Goal: Task Accomplishment & Management: Use online tool/utility

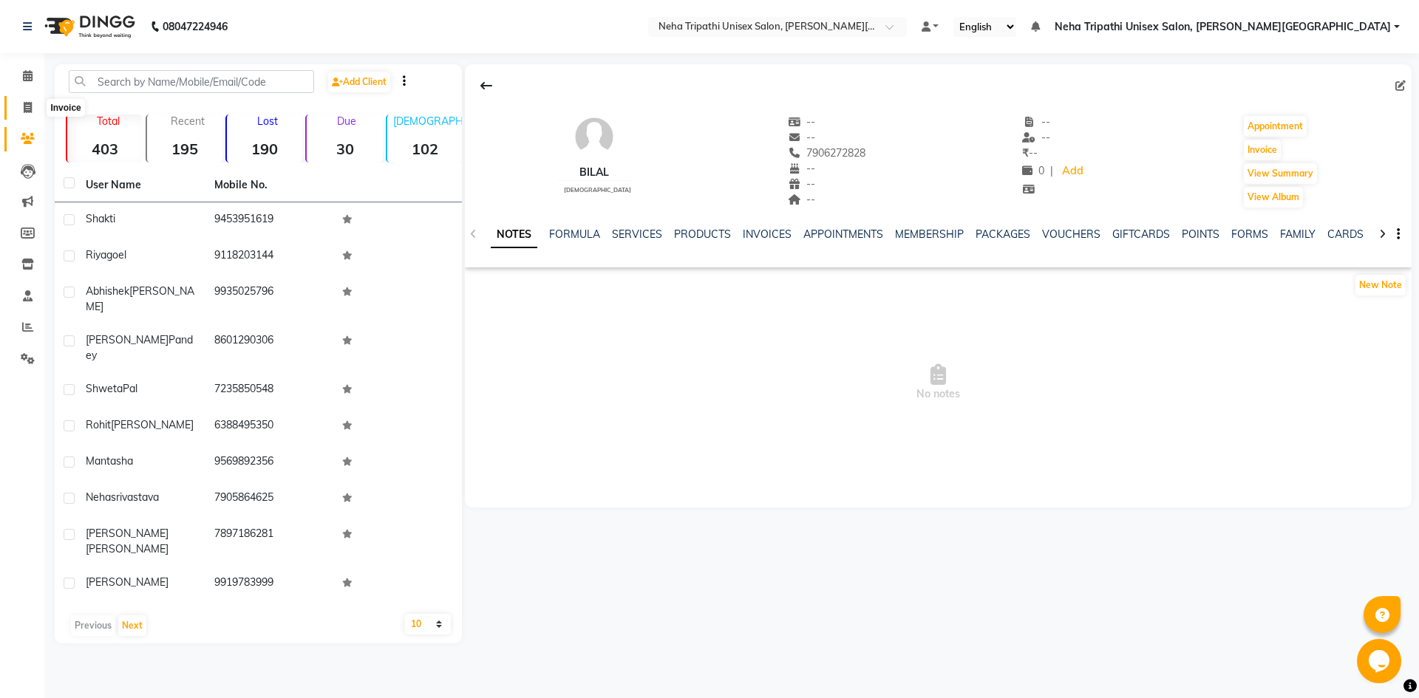
click at [26, 115] on span at bounding box center [28, 108] width 26 height 17
select select "service"
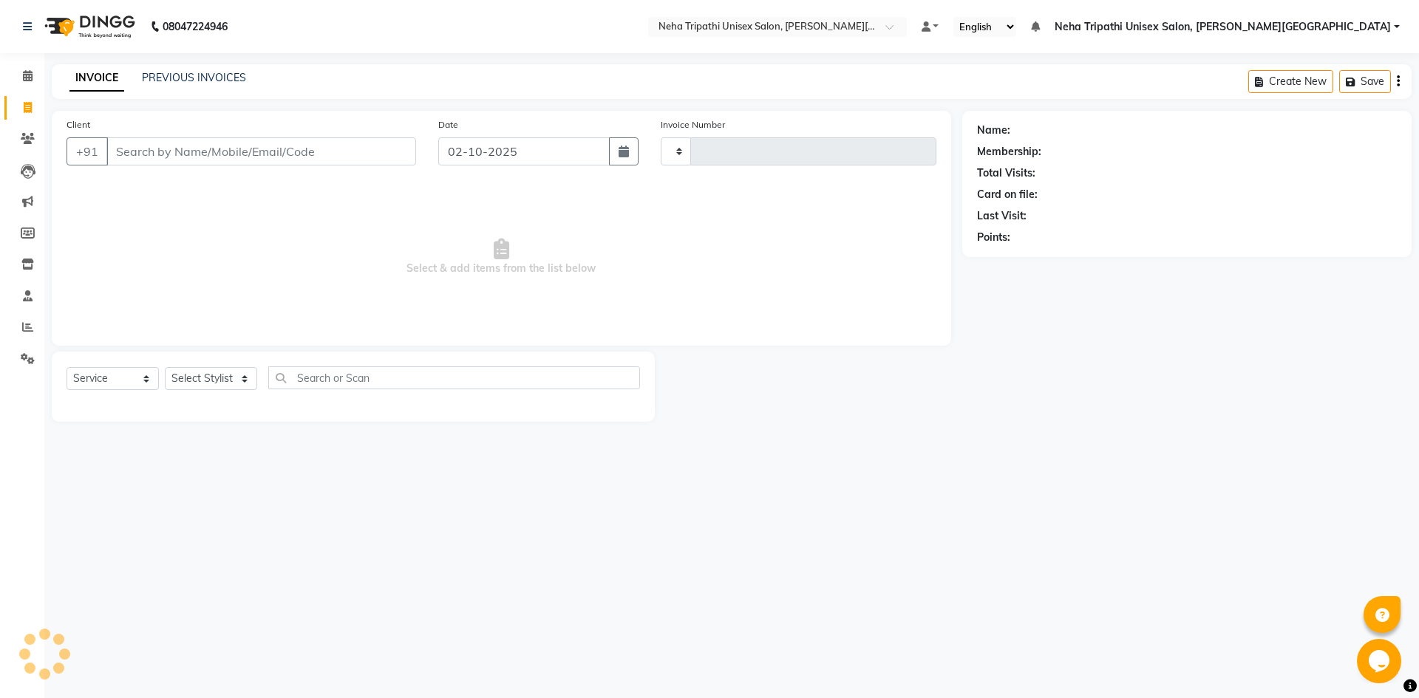
type input "0627"
select select "7540"
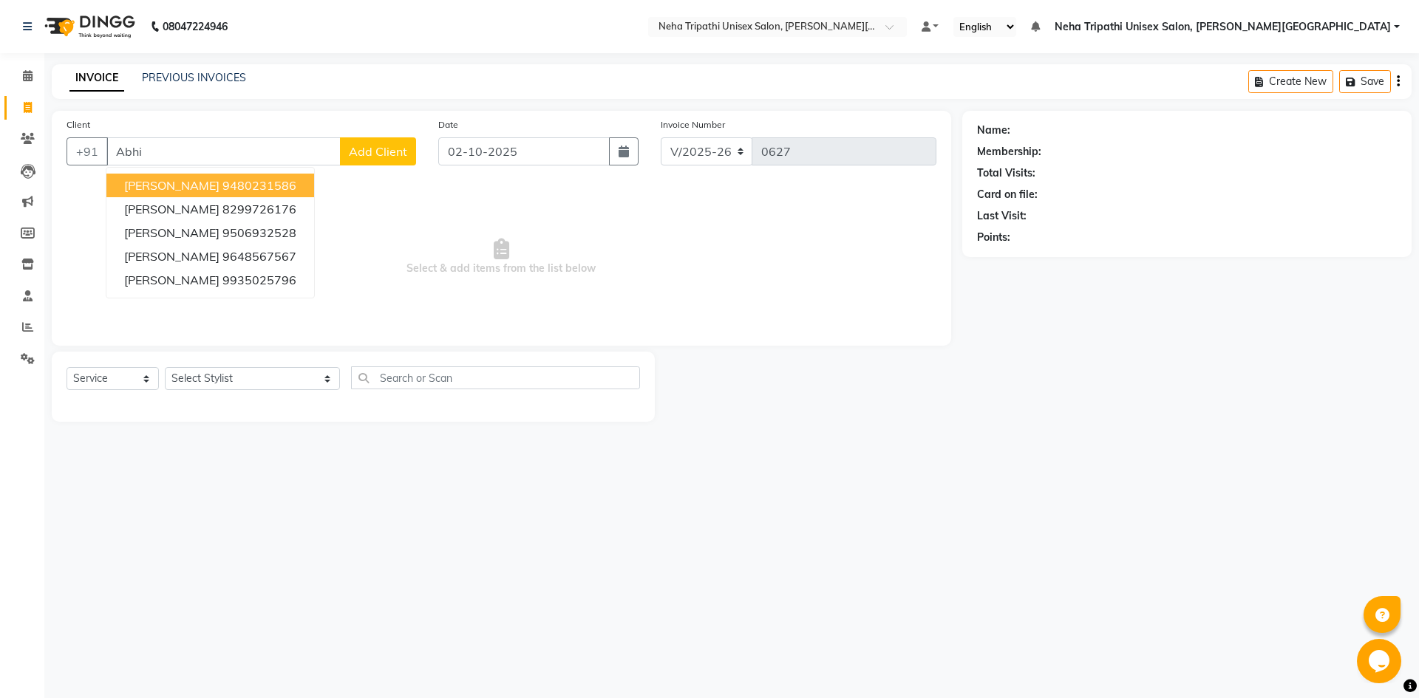
click at [228, 183] on ngb-highlight "9480231586" at bounding box center [259, 185] width 74 height 15
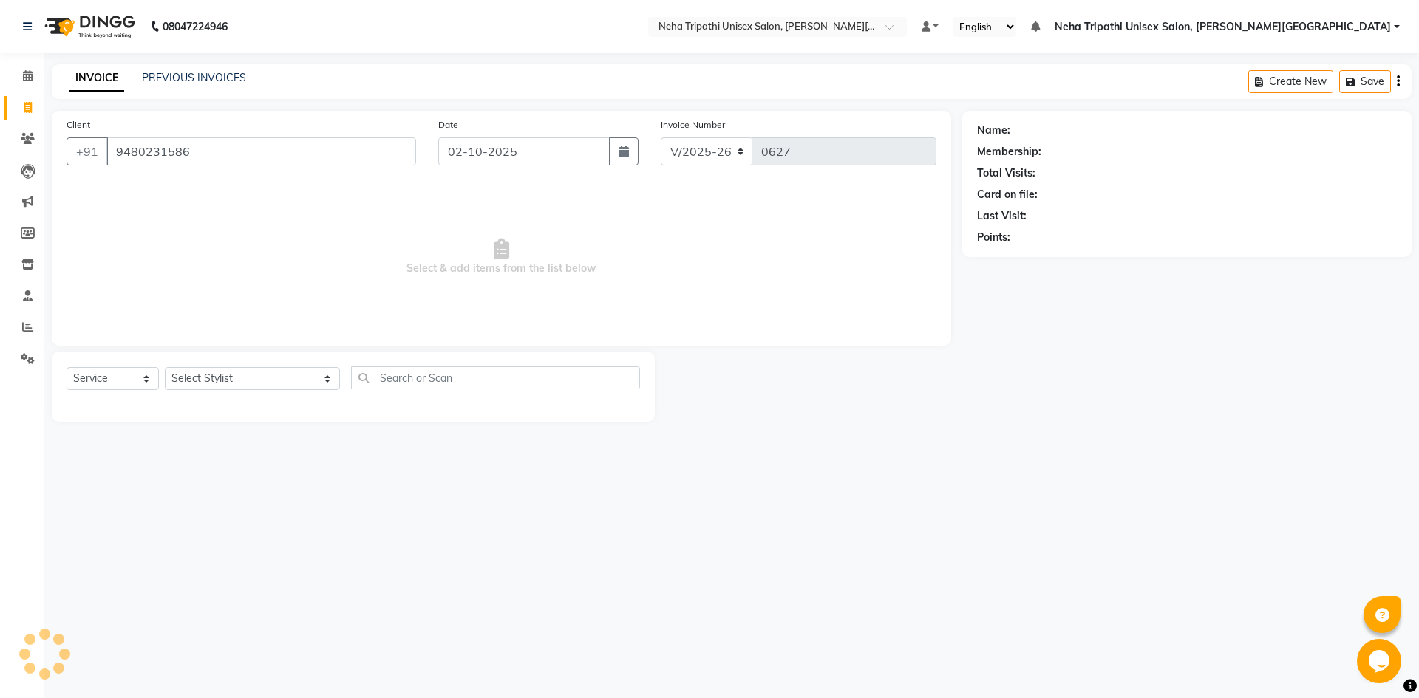
type input "9480231586"
select select "1: Object"
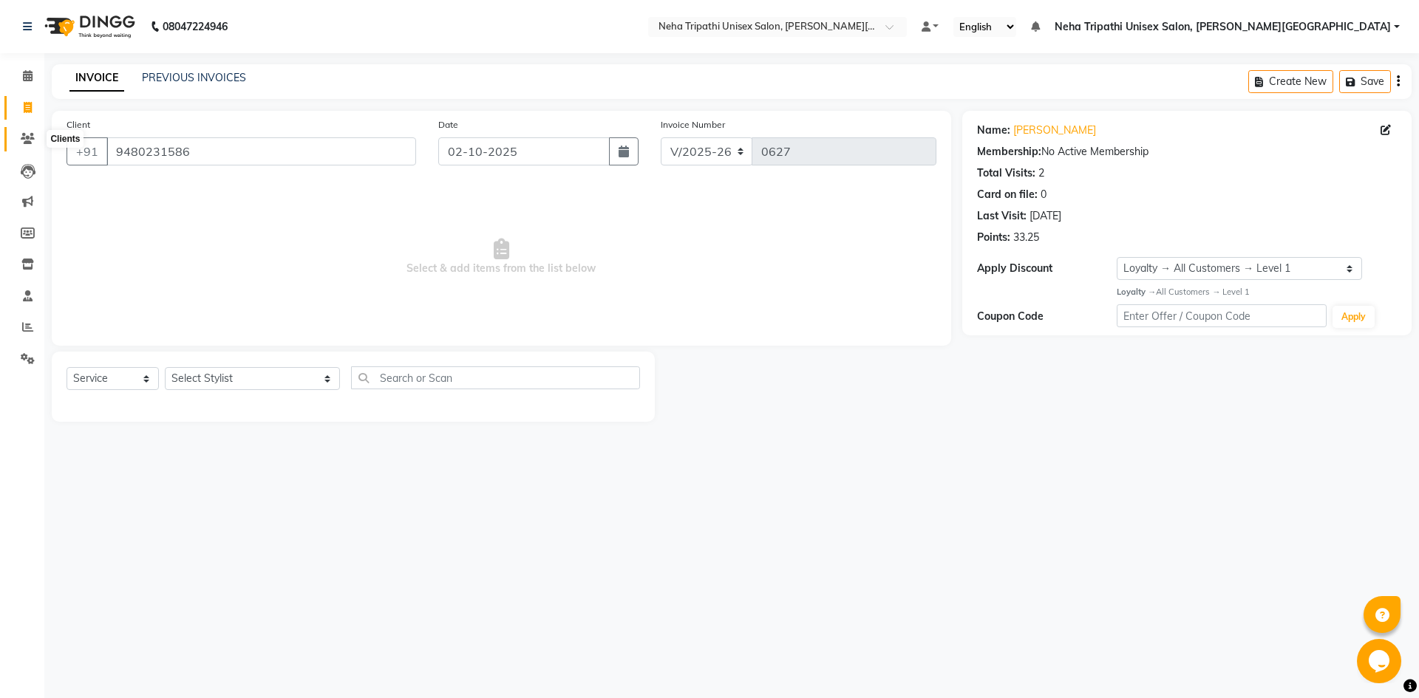
click at [30, 140] on icon at bounding box center [28, 138] width 14 height 11
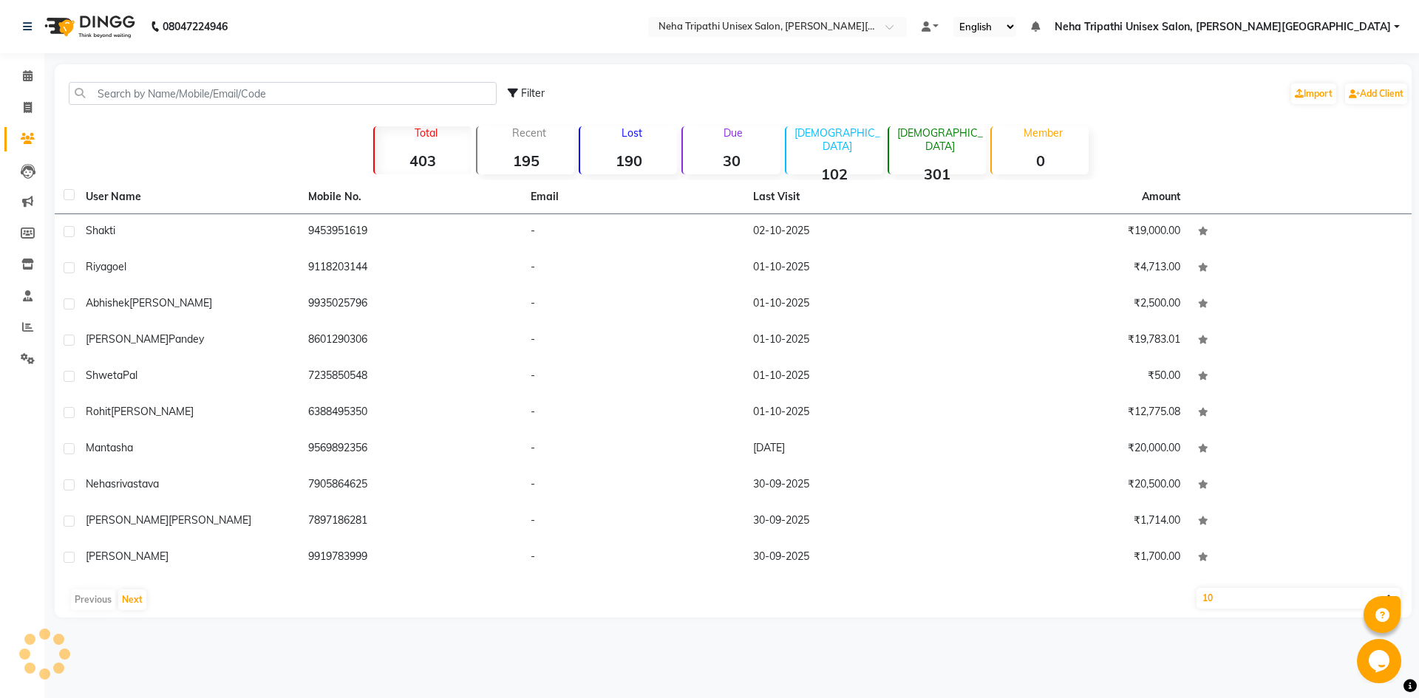
click at [418, 106] on div "Filter Import Add Client" at bounding box center [733, 93] width 1351 height 47
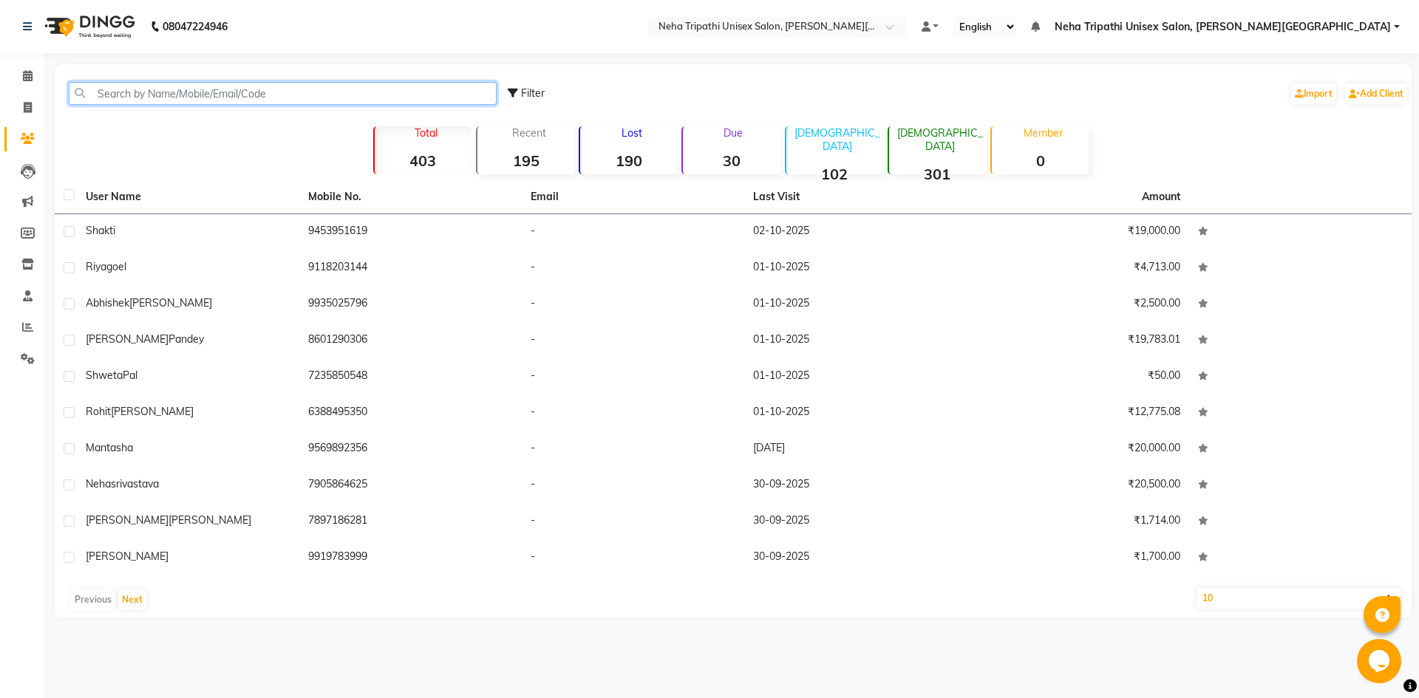
click at [418, 95] on input "text" at bounding box center [283, 93] width 428 height 23
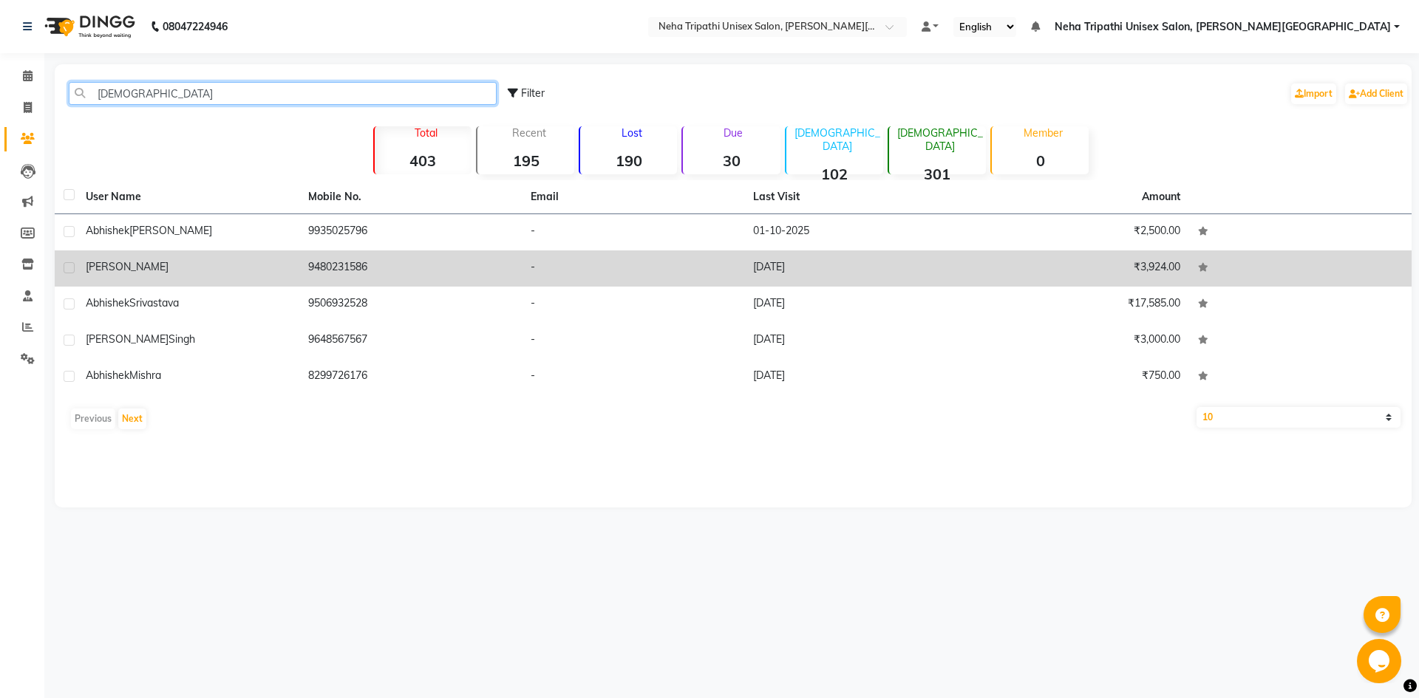
type input "[DEMOGRAPHIC_DATA]"
click at [246, 265] on div "[PERSON_NAME]" at bounding box center [188, 267] width 205 height 16
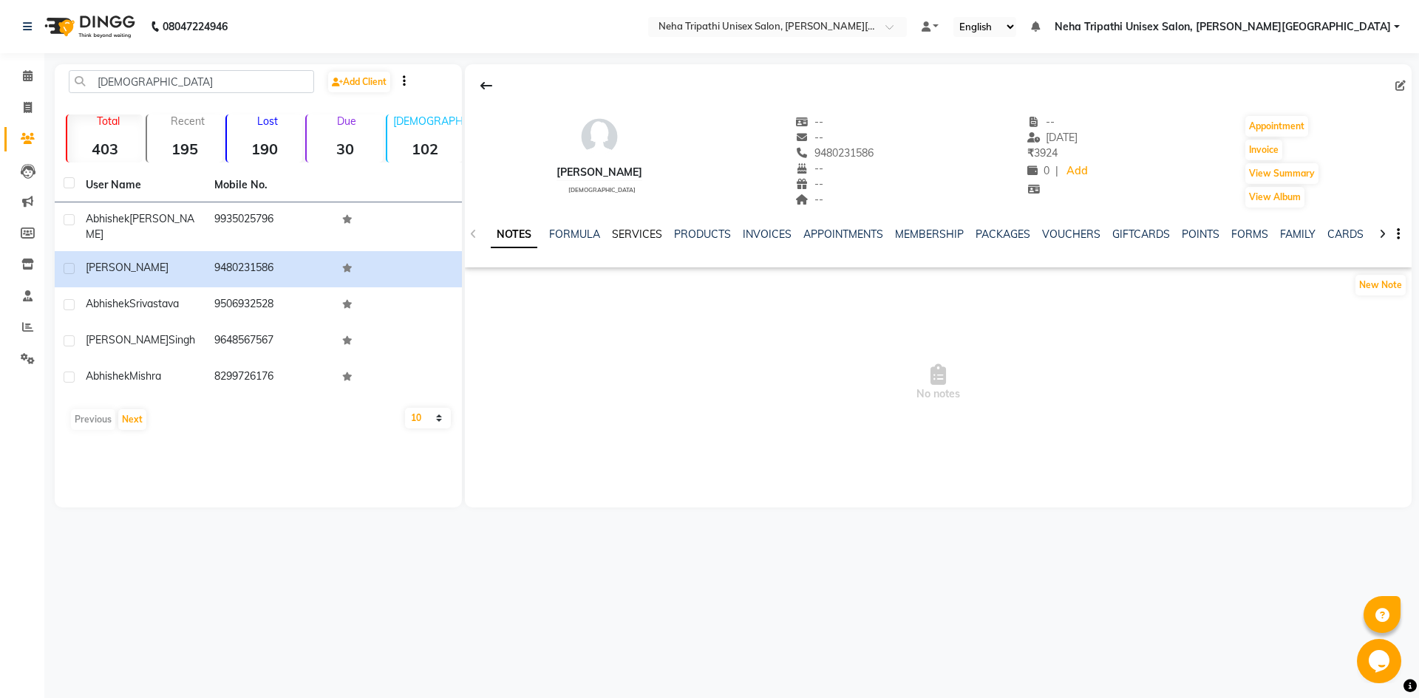
click at [633, 231] on link "SERVICES" at bounding box center [637, 234] width 50 height 13
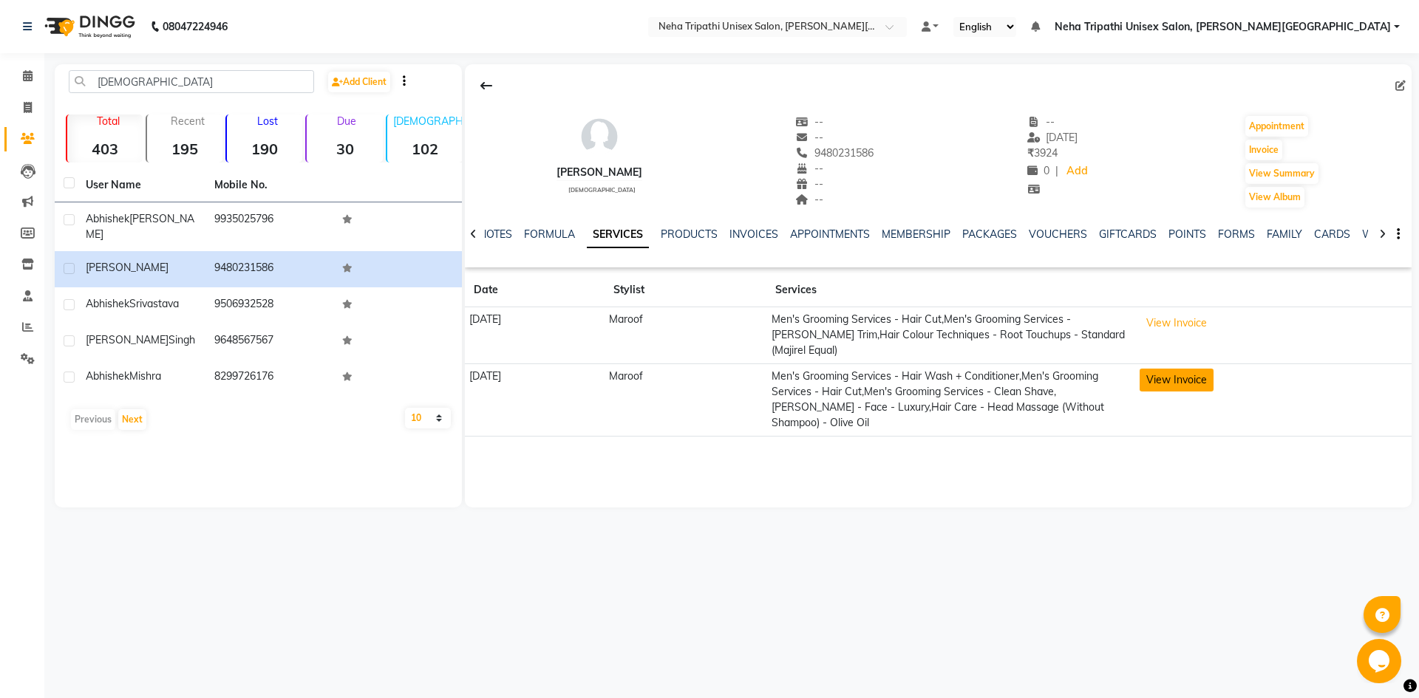
click at [1185, 376] on button "View Invoice" at bounding box center [1176, 380] width 74 height 23
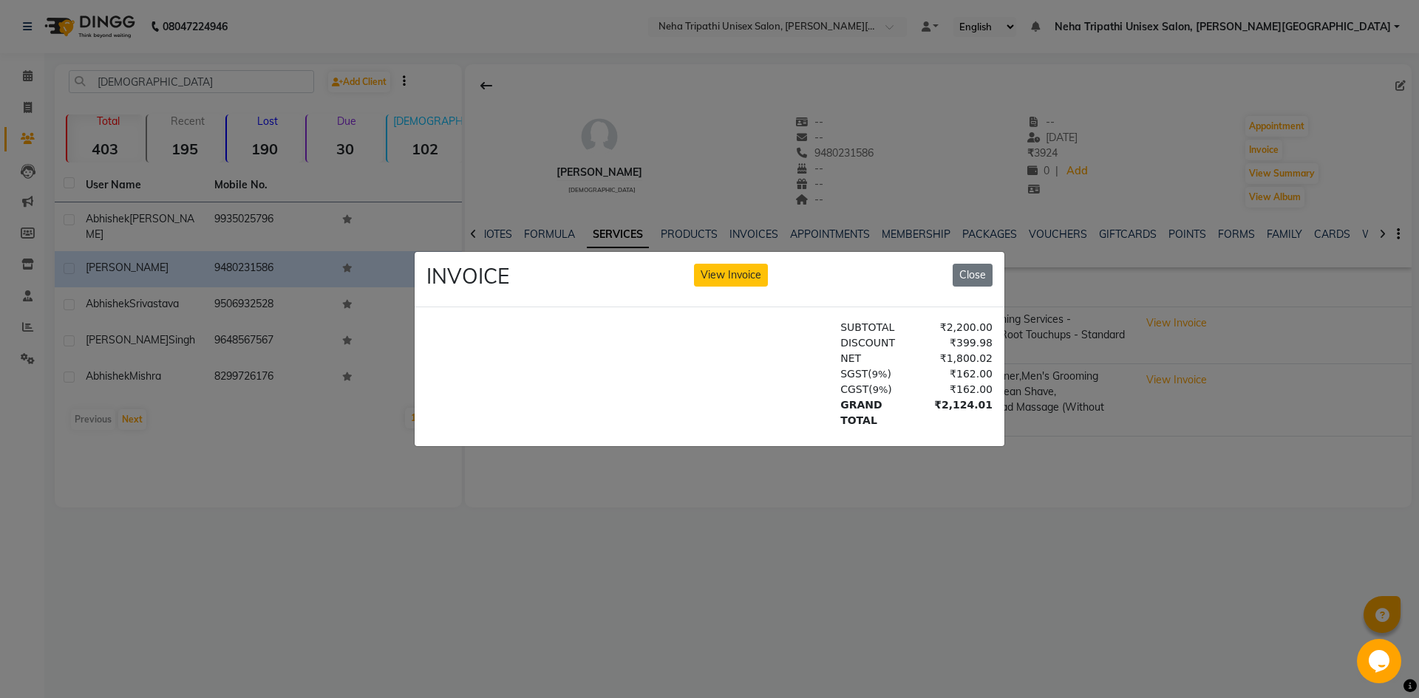
scroll to position [399, 0]
click at [718, 270] on button "View Invoice" at bounding box center [731, 275] width 74 height 23
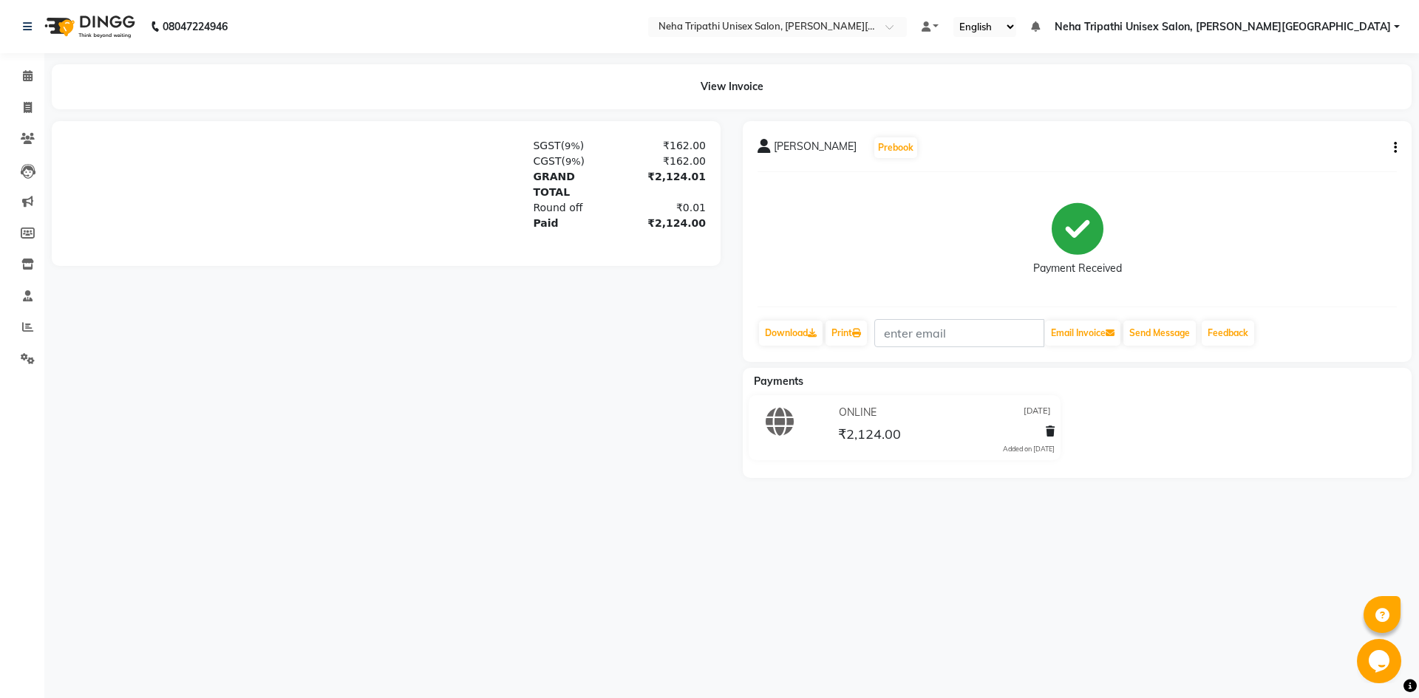
scroll to position [375, 0]
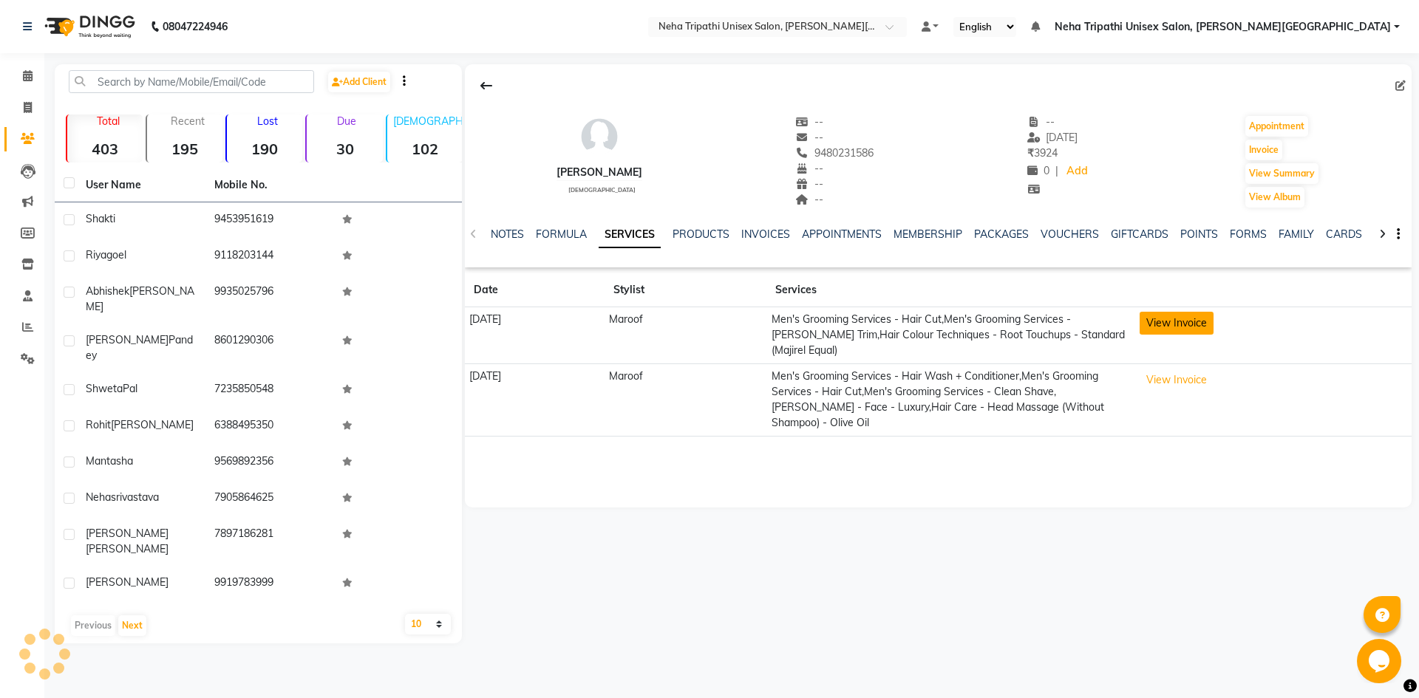
click at [1196, 324] on button "View Invoice" at bounding box center [1176, 323] width 74 height 23
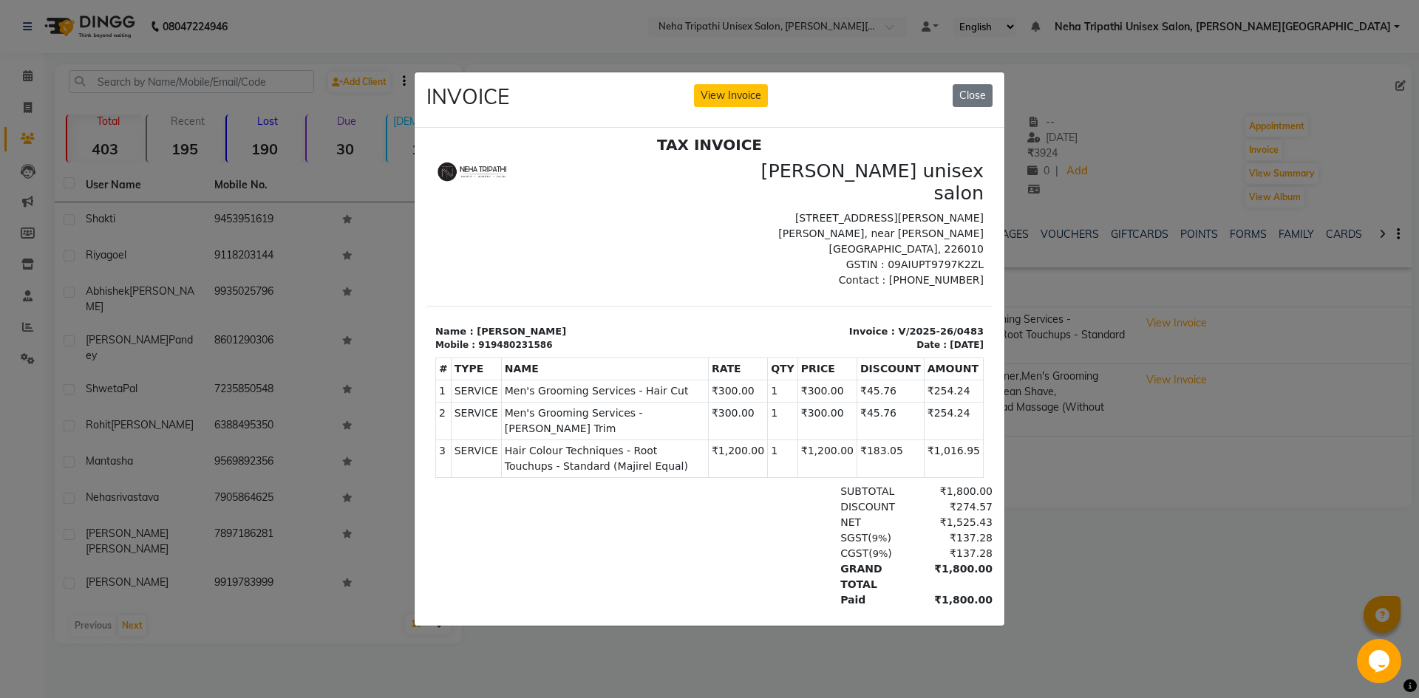
scroll to position [12, 0]
click at [975, 84] on button "Close" at bounding box center [972, 95] width 40 height 23
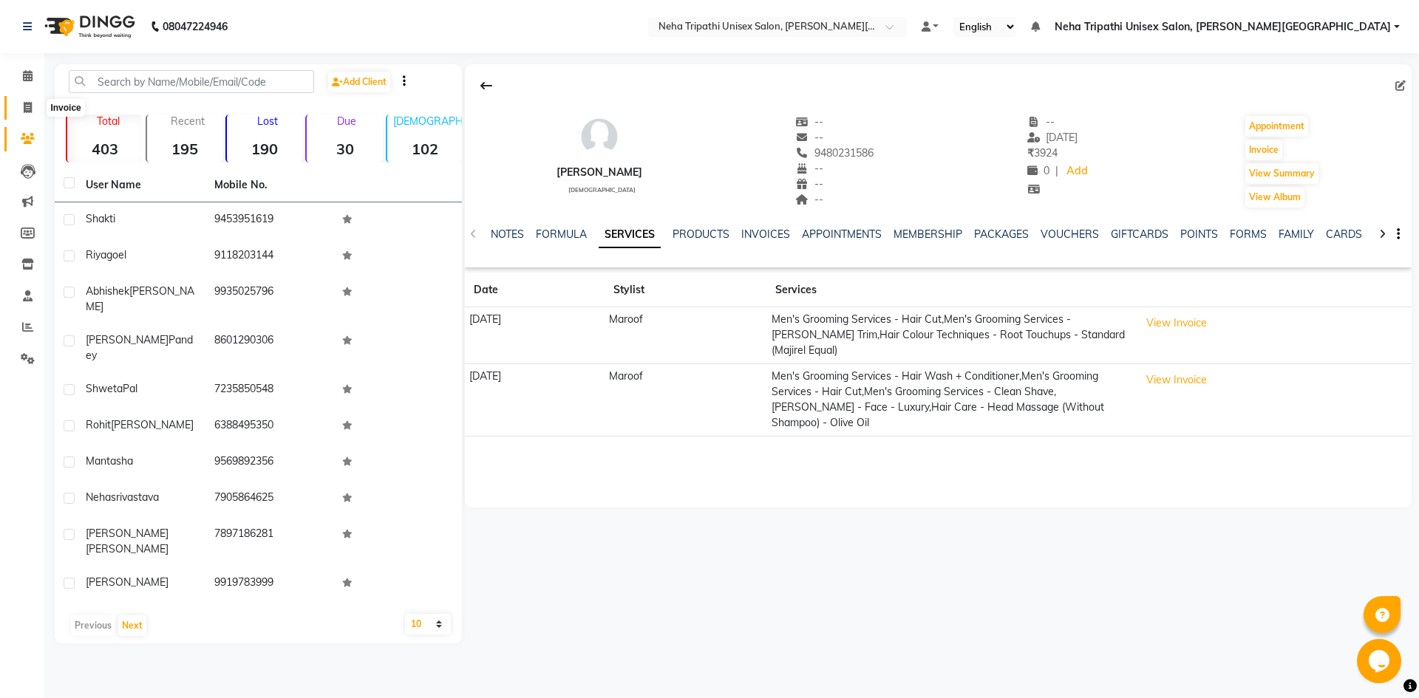
click at [27, 111] on icon at bounding box center [28, 107] width 8 height 11
select select "service"
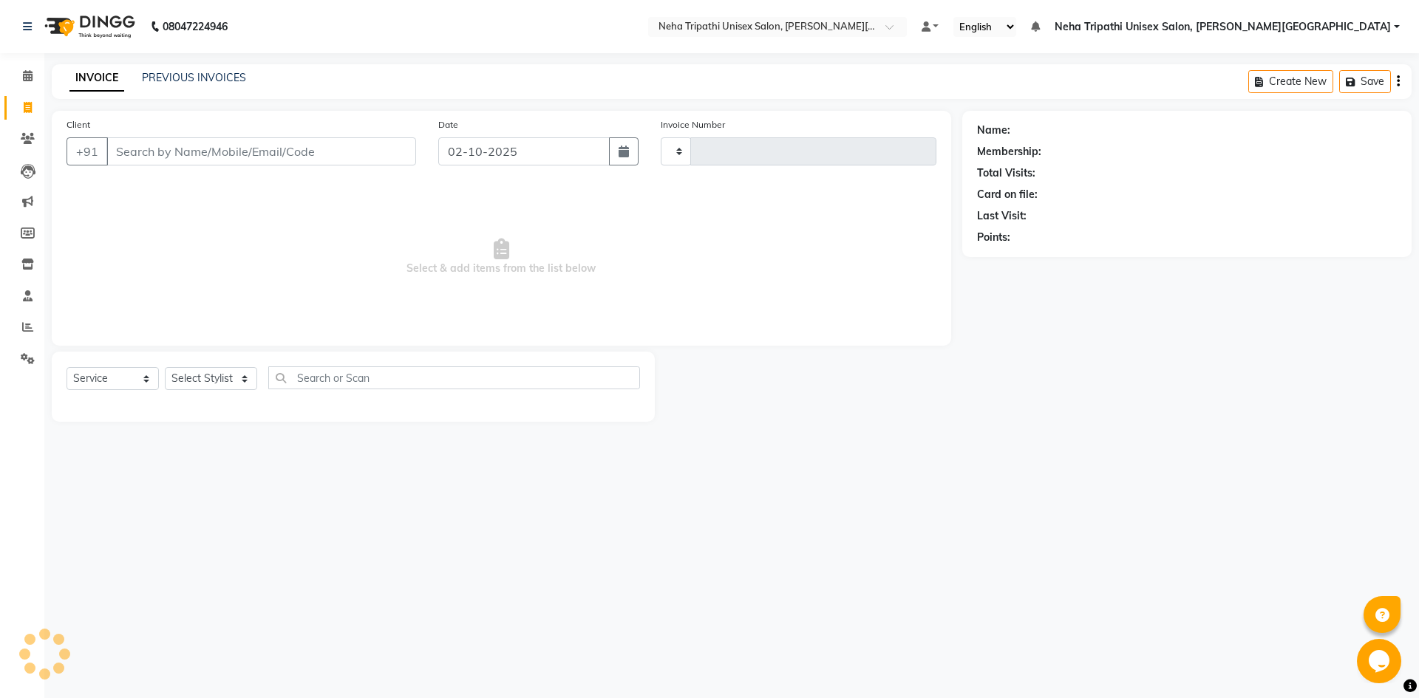
type input "0627"
select select "7540"
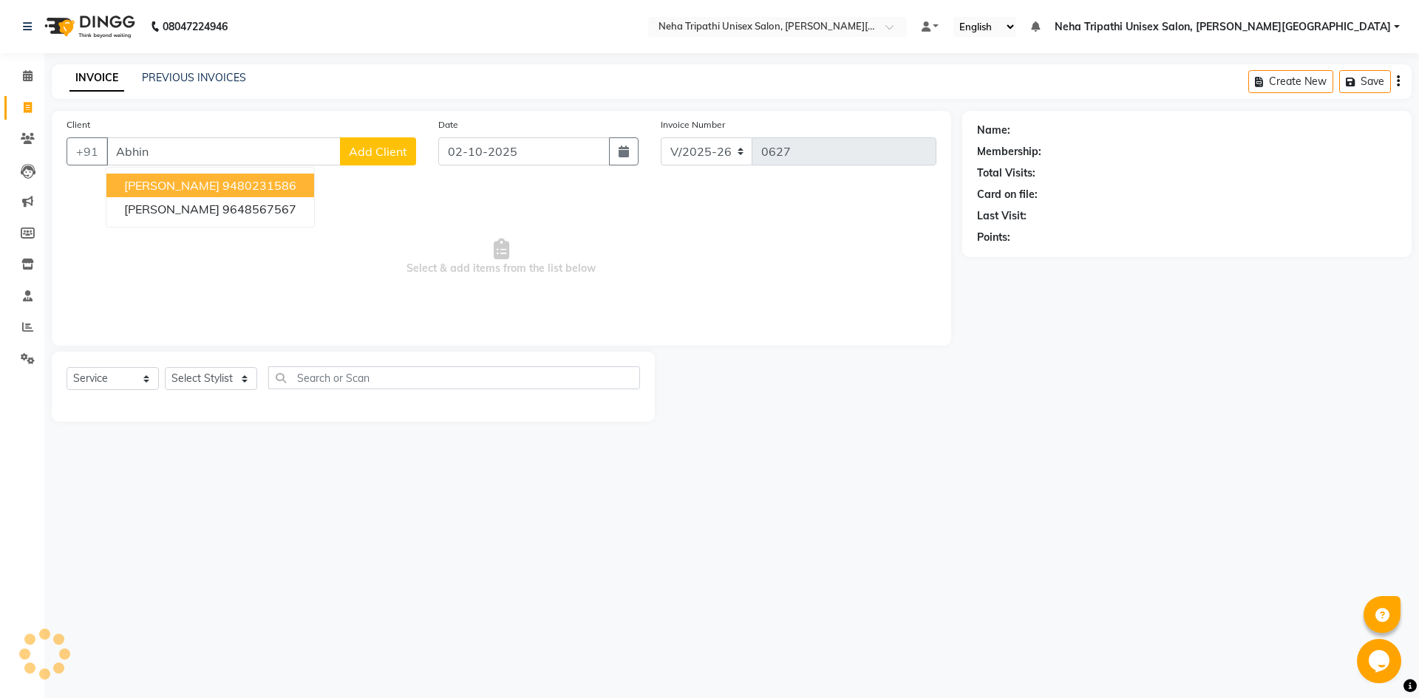
click at [222, 185] on ngb-highlight "9480231586" at bounding box center [259, 185] width 74 height 15
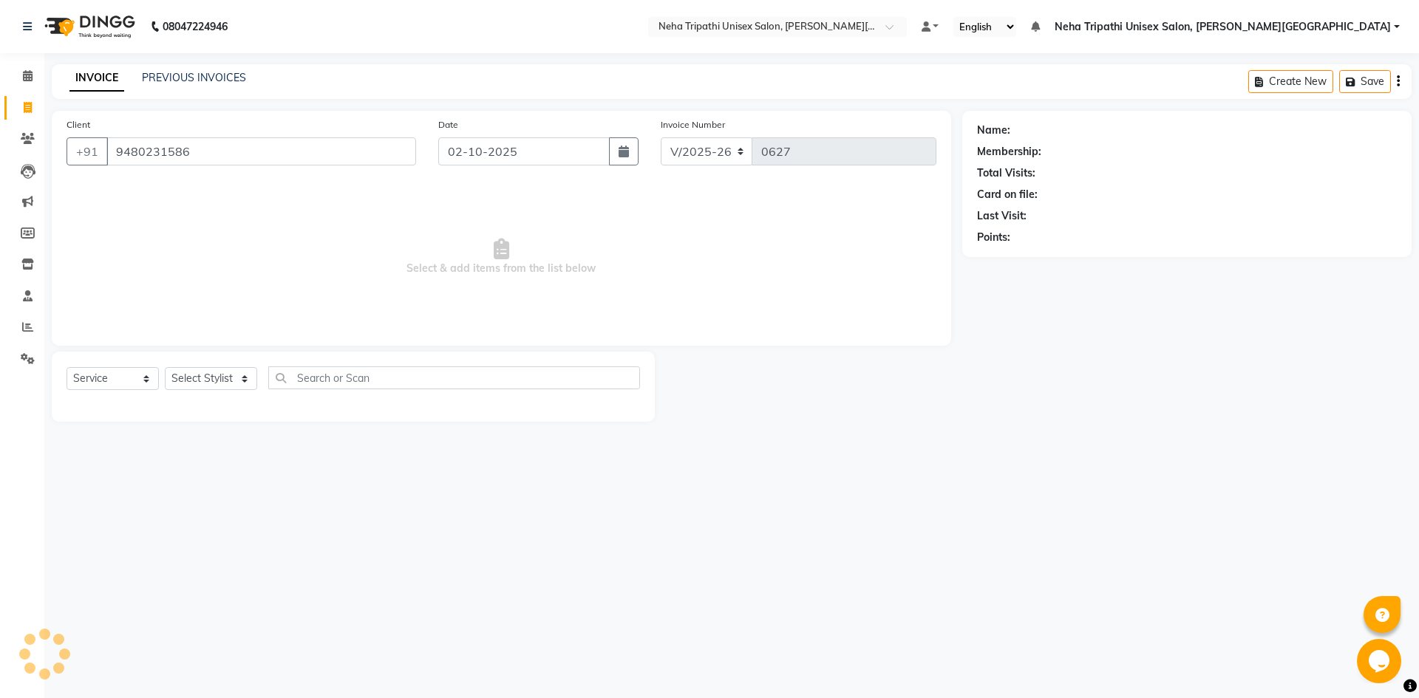
type input "9480231586"
click at [239, 375] on select "Select Stylist" at bounding box center [211, 378] width 92 height 23
select select "1: Object"
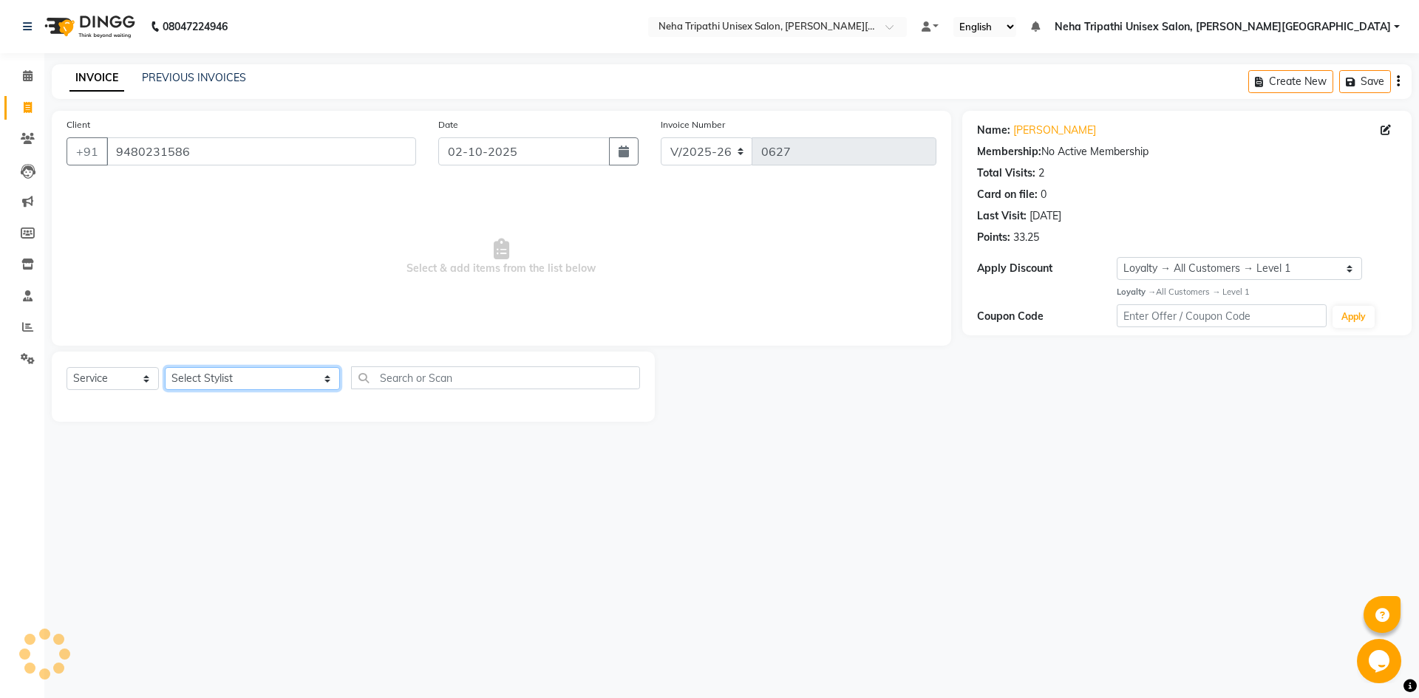
select select "78213"
click at [165, 367] on select "Select Stylist Badrudden [PERSON_NAME] [PERSON_NAME] Unisex Salon, [PERSON_NAME…" at bounding box center [252, 378] width 175 height 23
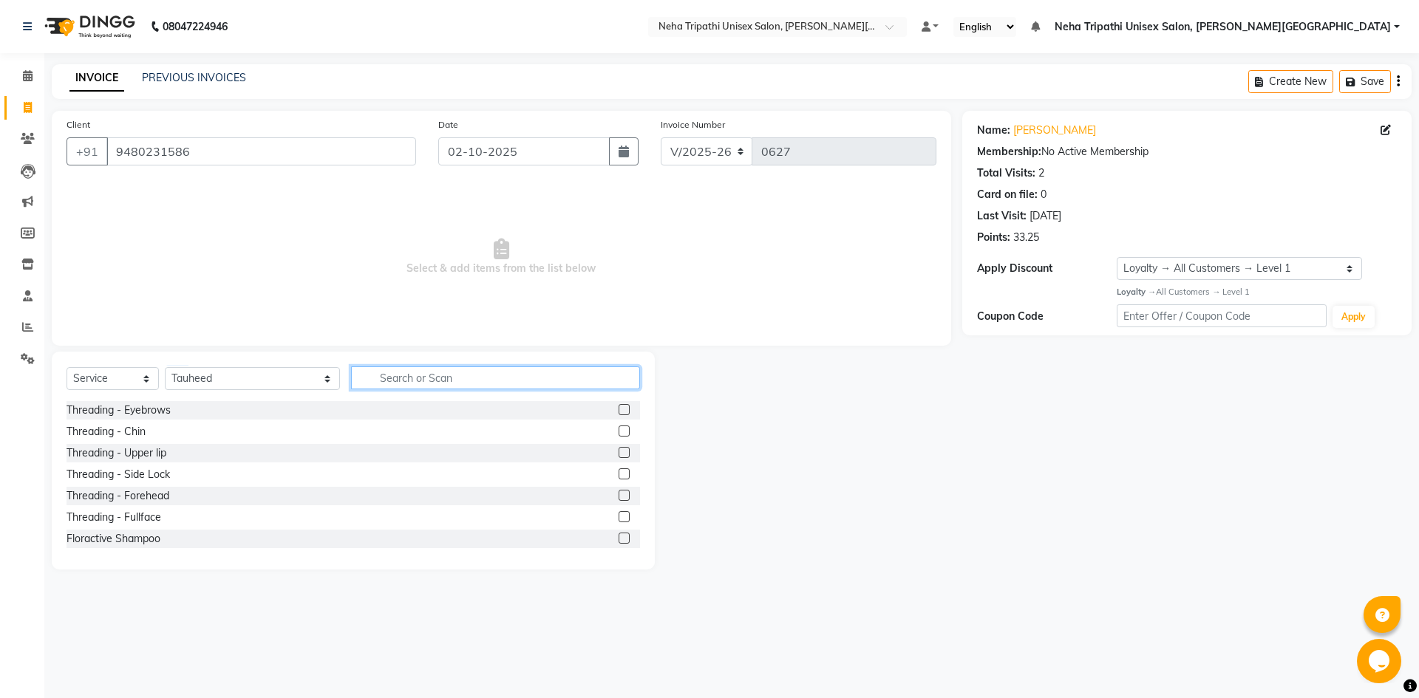
click at [410, 375] on input "text" at bounding box center [495, 378] width 289 height 23
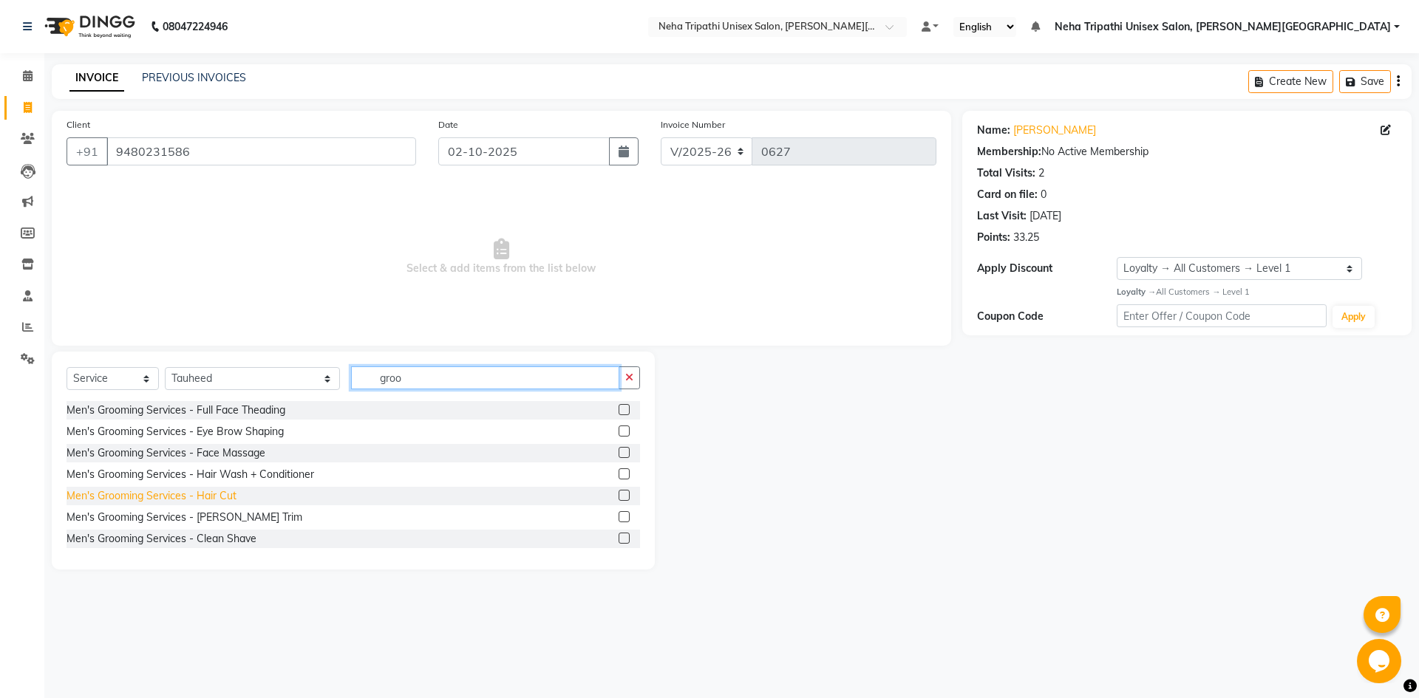
type input "groo"
click at [224, 501] on div "Men's Grooming Services - Hair Cut" at bounding box center [152, 496] width 170 height 16
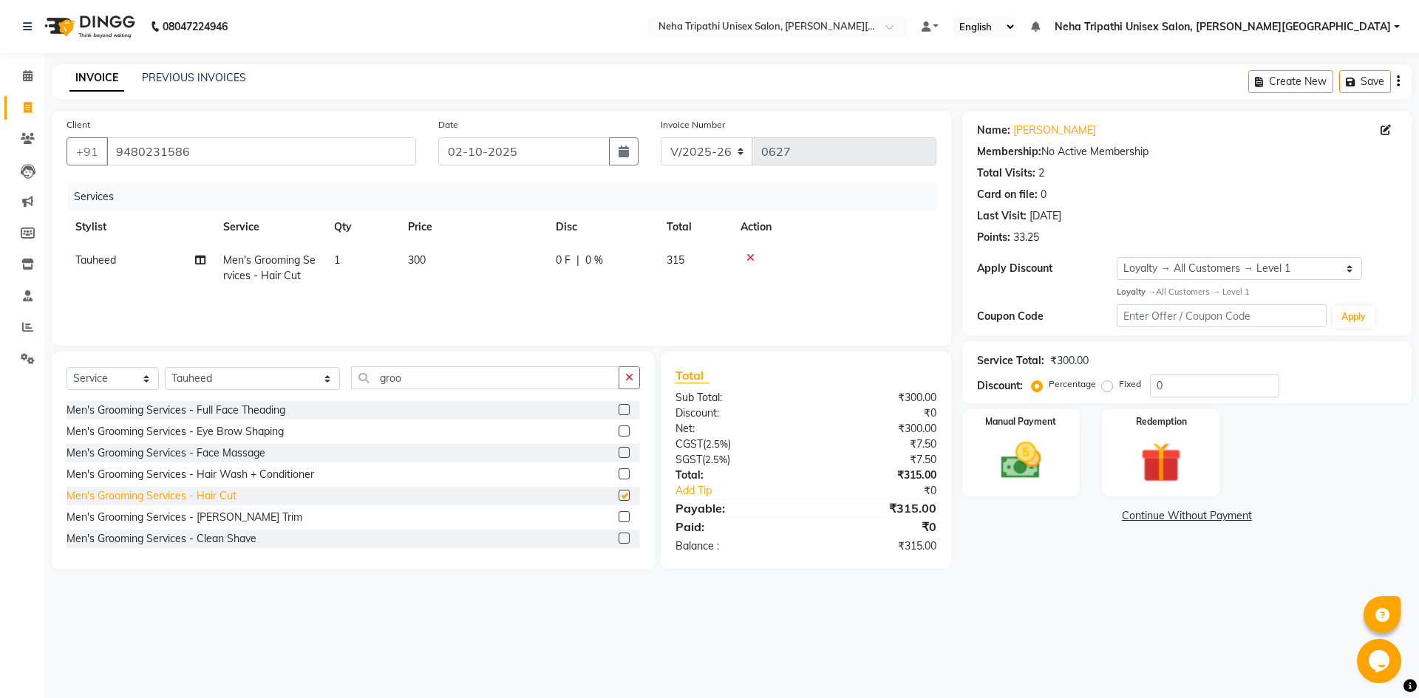
checkbox input "false"
click at [237, 477] on div "Men's Grooming Services - Hair Wash + Conditioner" at bounding box center [191, 475] width 248 height 16
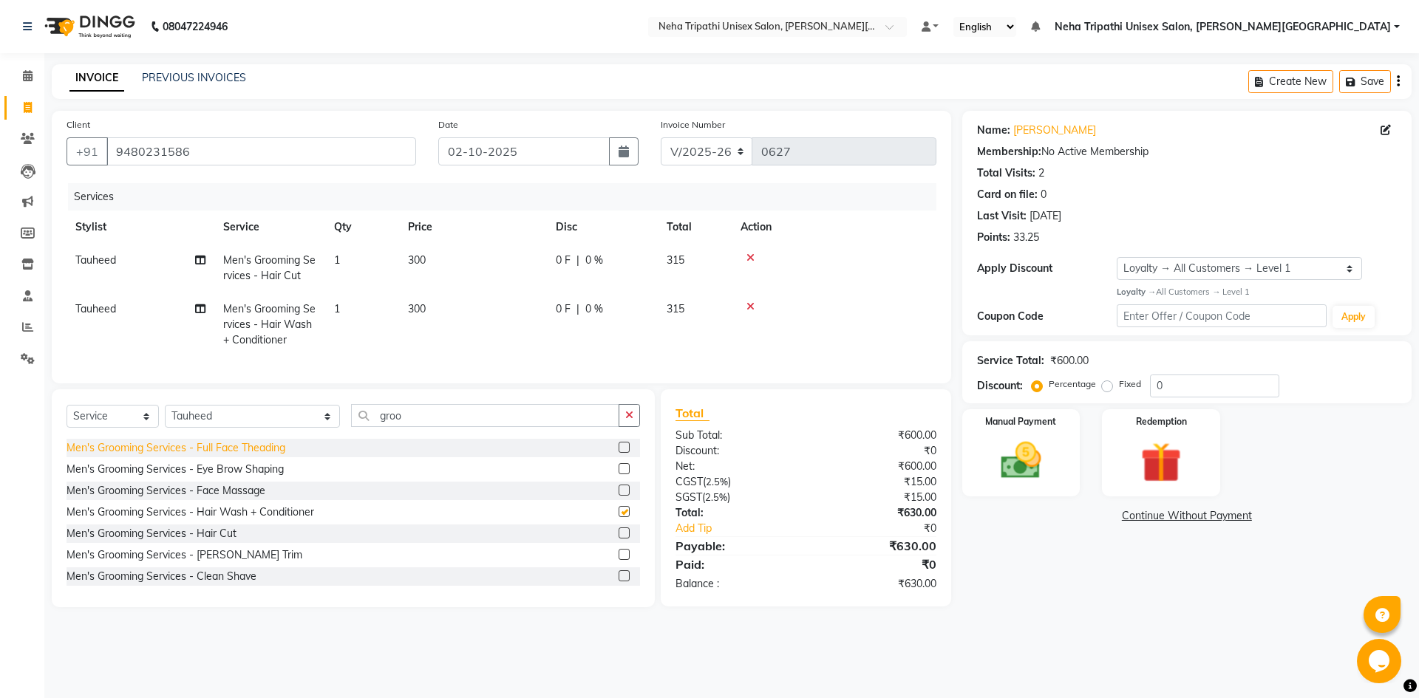
checkbox input "false"
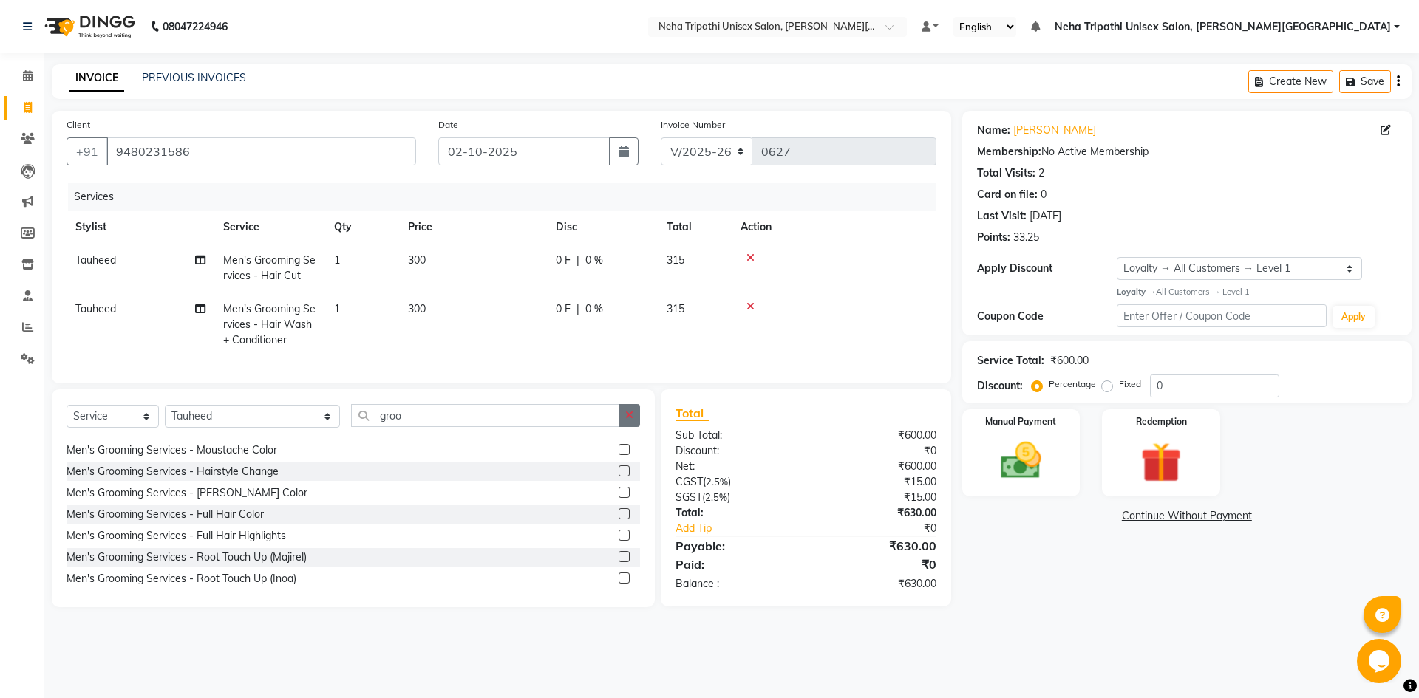
click at [630, 420] on icon "button" at bounding box center [629, 415] width 8 height 10
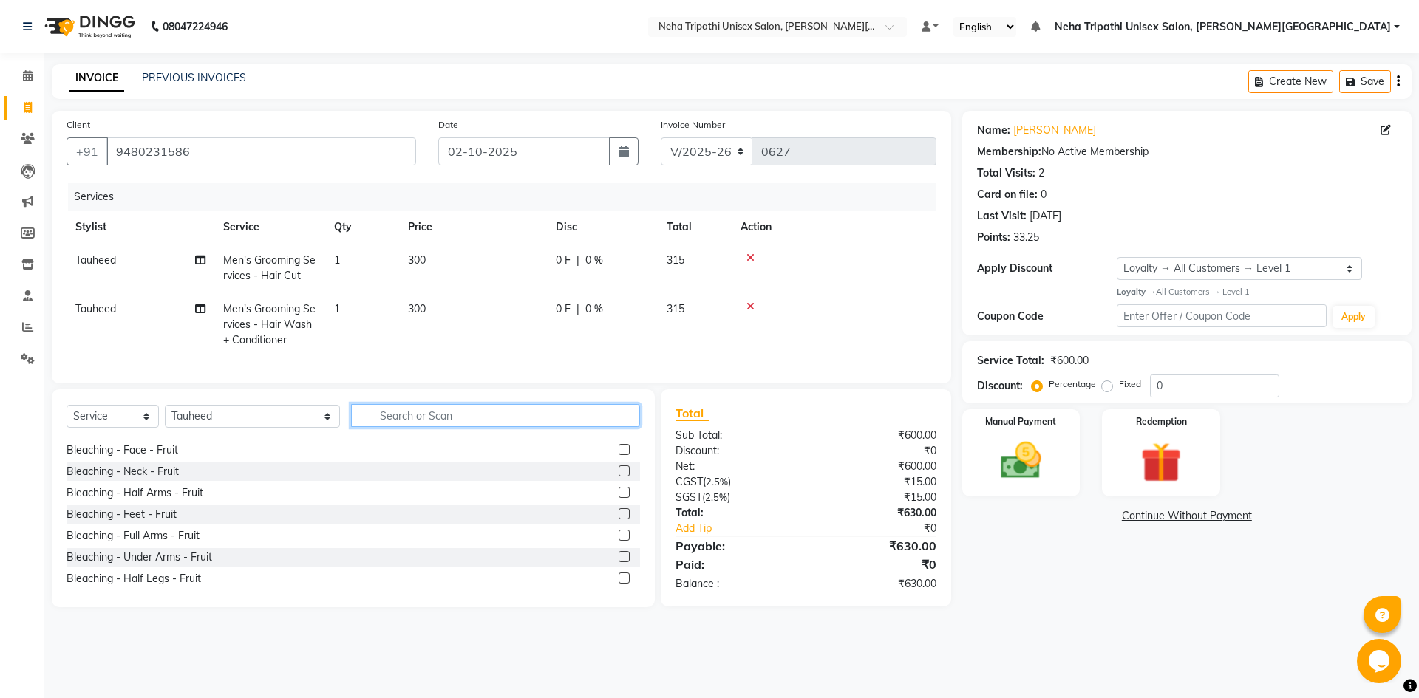
click at [578, 426] on input "text" at bounding box center [495, 415] width 289 height 23
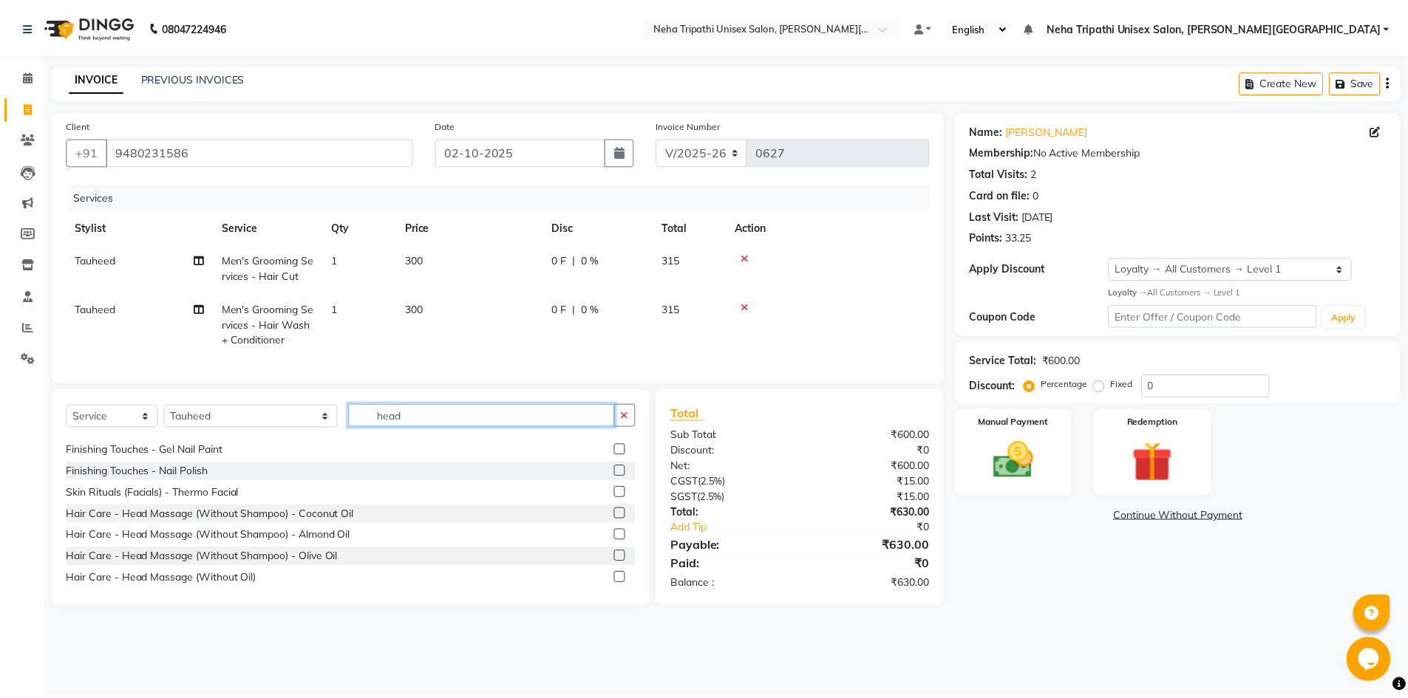
scroll to position [0, 0]
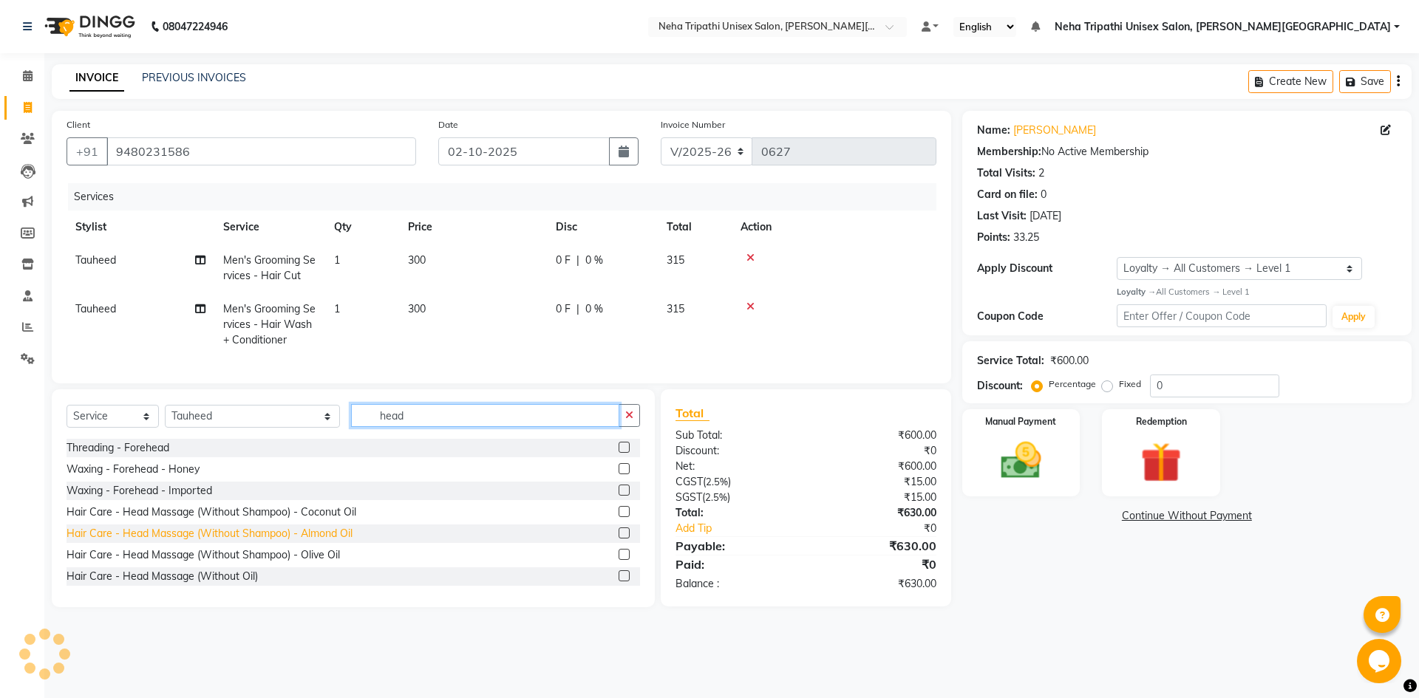
type input "head"
click at [274, 539] on div "Hair Care - Head Massage (Without Shampoo) - Almond Oil" at bounding box center [210, 534] width 286 height 16
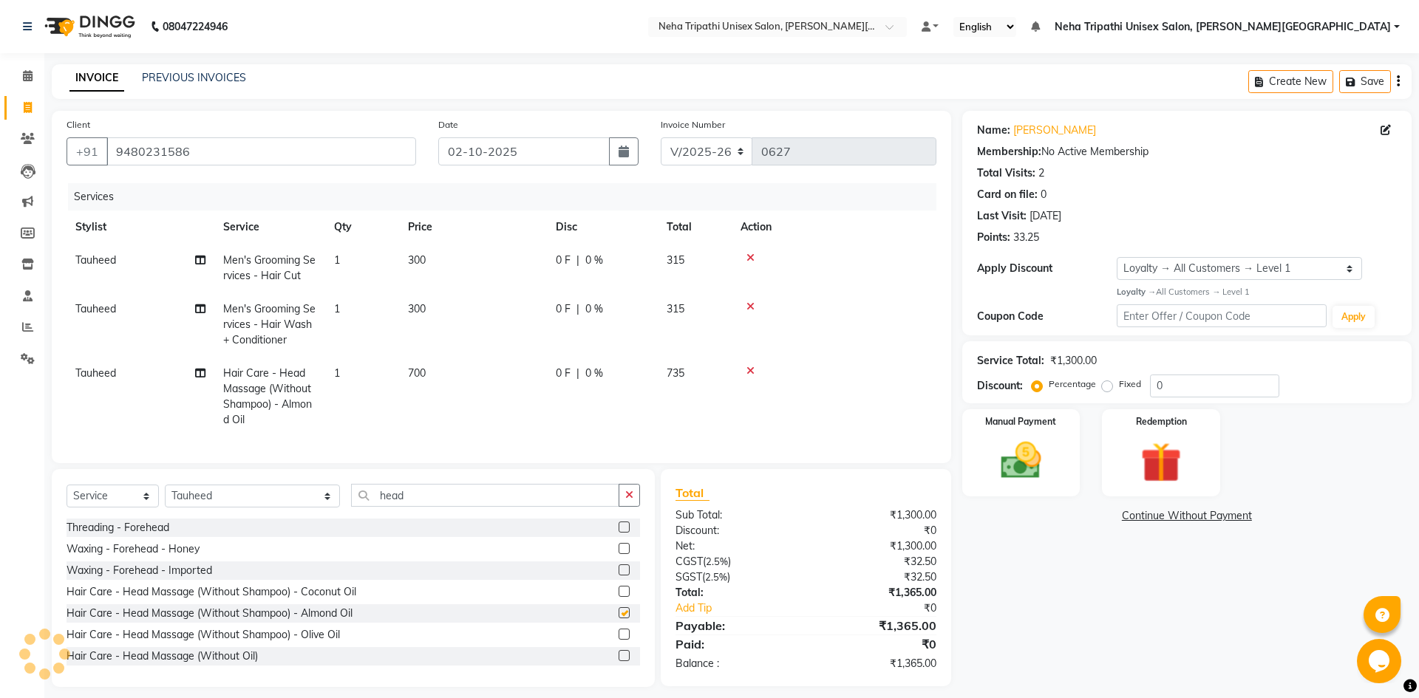
checkbox input "false"
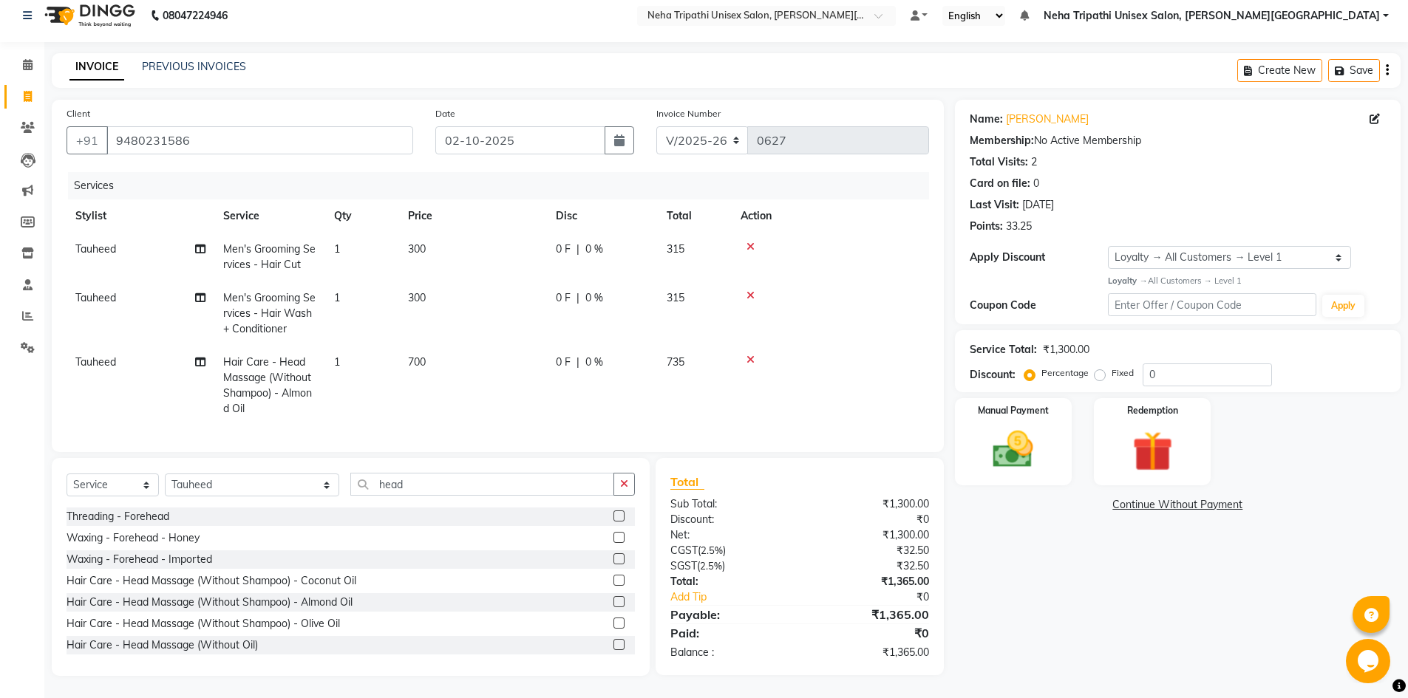
scroll to position [22, 0]
click at [1111, 367] on label "Fixed" at bounding box center [1122, 373] width 22 height 13
click at [1097, 368] on input "Fixed" at bounding box center [1102, 373] width 10 height 10
radio input "true"
click at [1192, 364] on input "0" at bounding box center [1206, 375] width 129 height 23
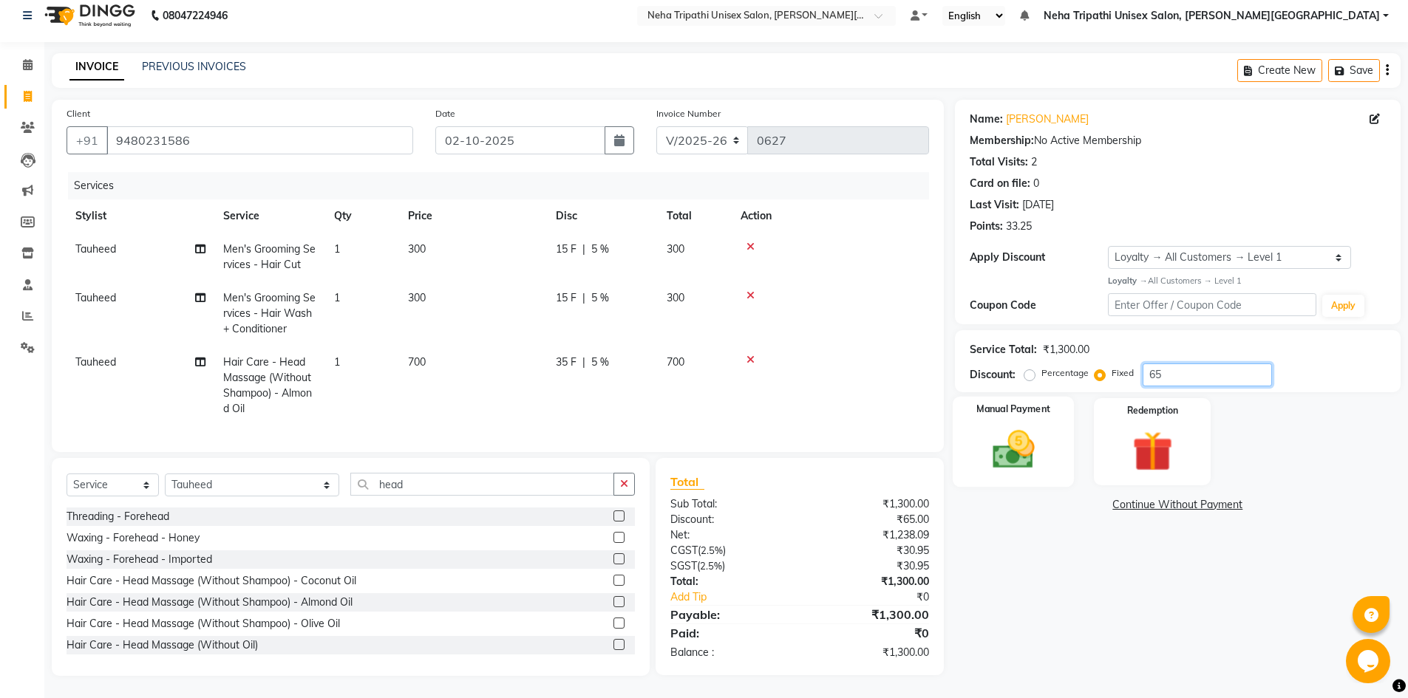
type input "65"
click at [1009, 428] on img at bounding box center [1013, 450] width 68 height 48
